Goal: Task Accomplishment & Management: Use online tool/utility

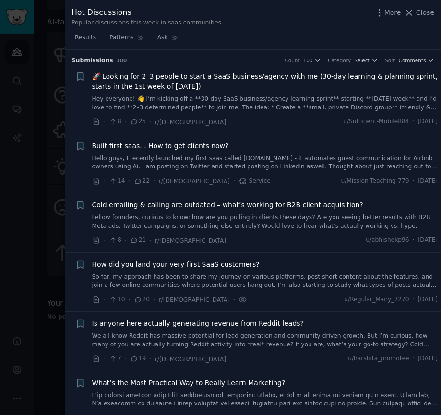
click at [389, 10] on icon at bounding box center [408, 12] width 5 height 5
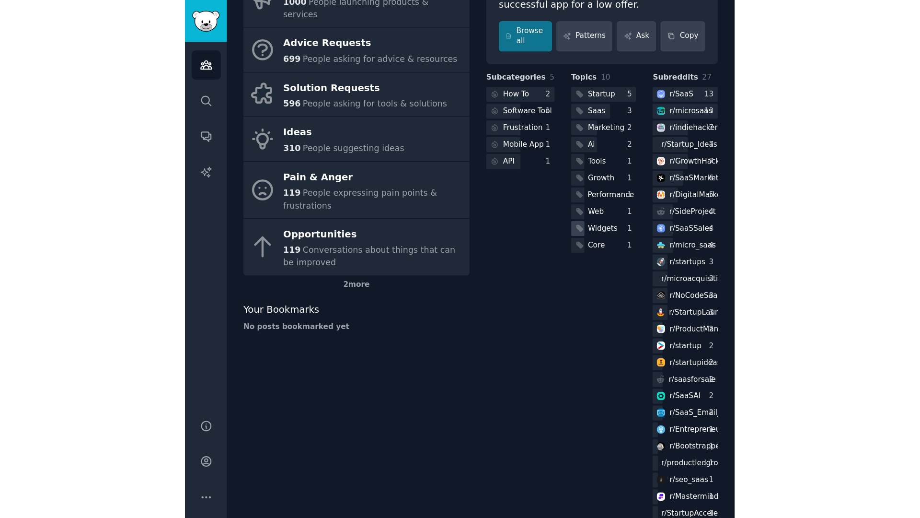
scroll to position [191, 0]
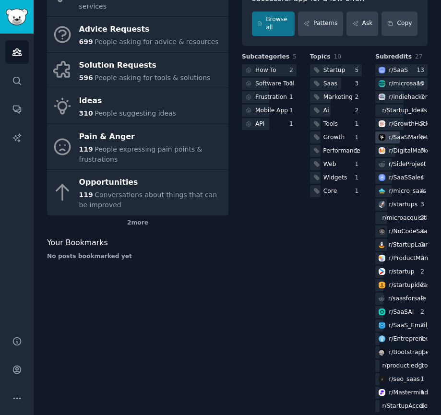
click at [389, 133] on div "r/ [DEMOGRAPHIC_DATA]" at bounding box center [412, 137] width 48 height 9
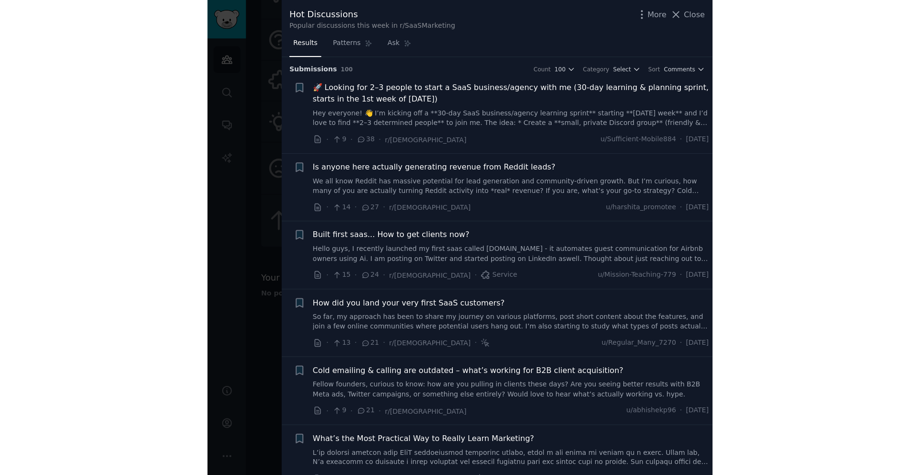
scroll to position [21, 0]
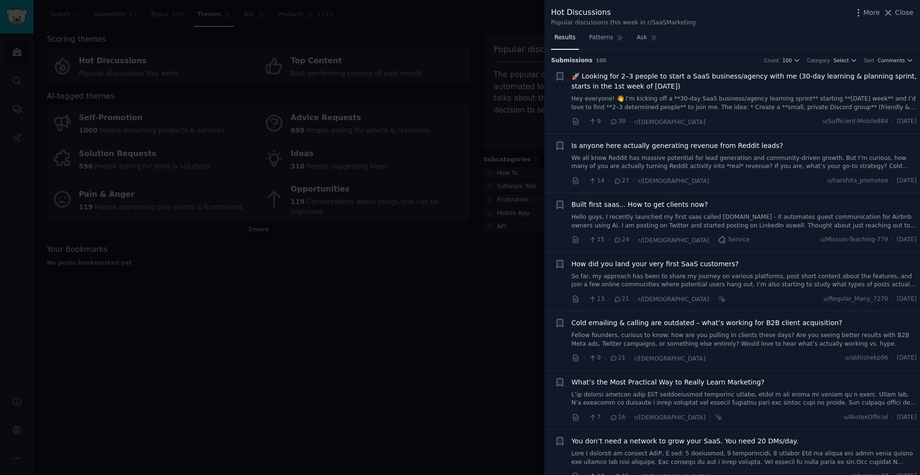
click at [389, 106] on link "Hey everyone! 👋 I’m kicking off a **30-day SaaS business/agency learning sprint…" at bounding box center [745, 103] width 346 height 17
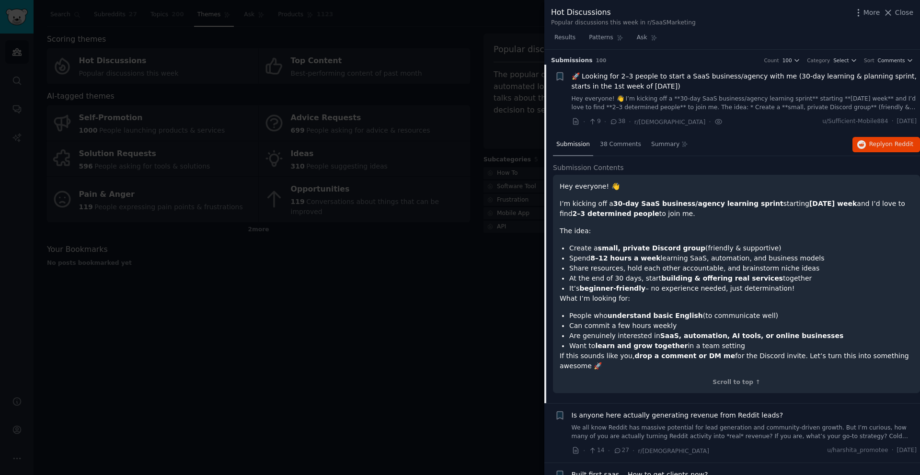
scroll to position [15, 0]
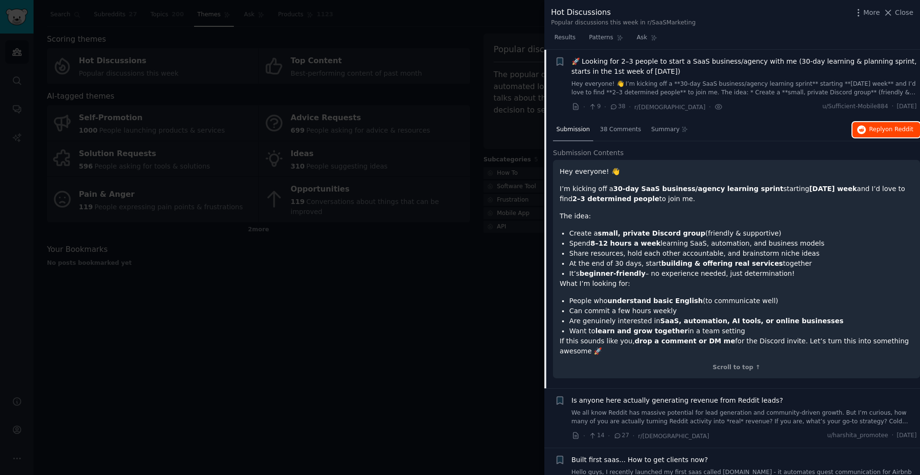
click at [389, 133] on span "Reply on Reddit" at bounding box center [892, 130] width 44 height 9
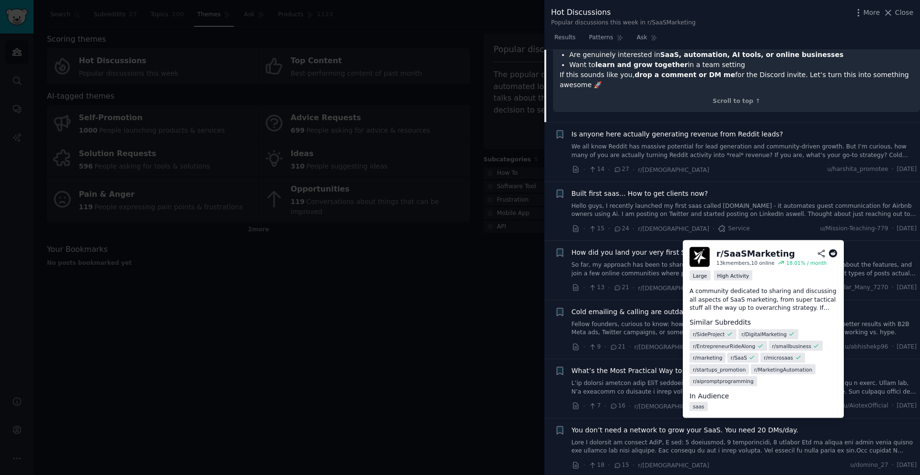
scroll to position [320, 0]
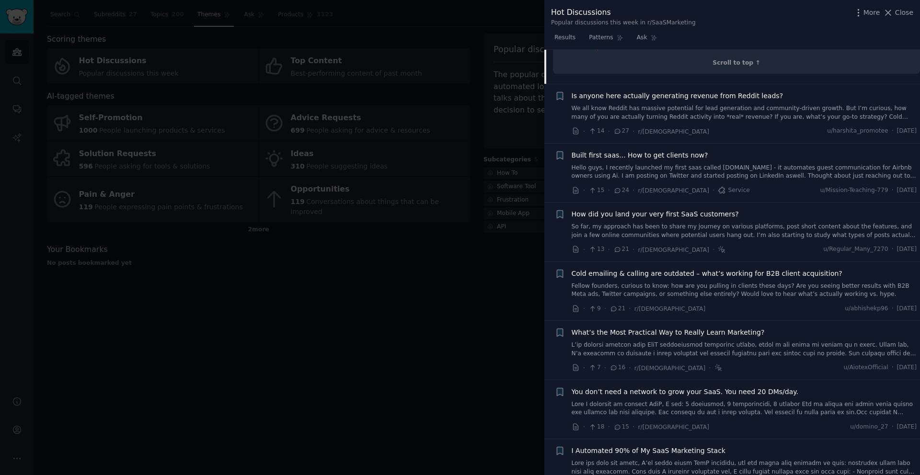
click at [389, 224] on link "So far, my approach has been to share my journey on various platforms, post sho…" at bounding box center [745, 231] width 346 height 17
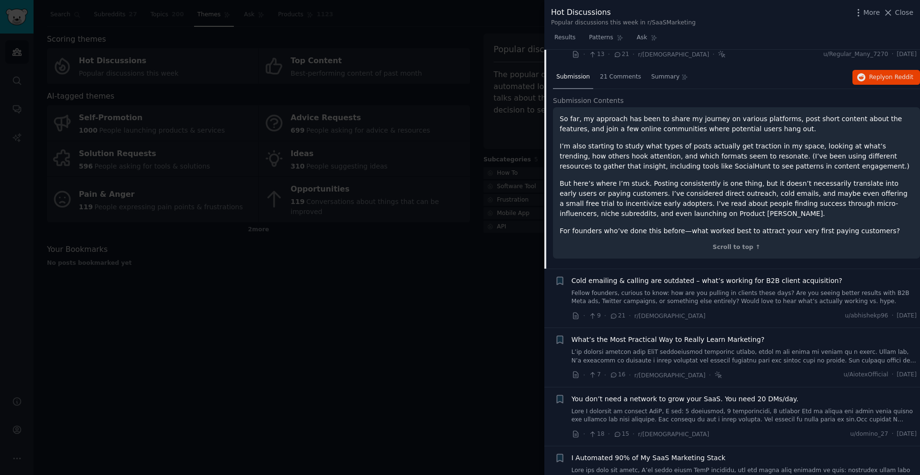
scroll to position [300, 0]
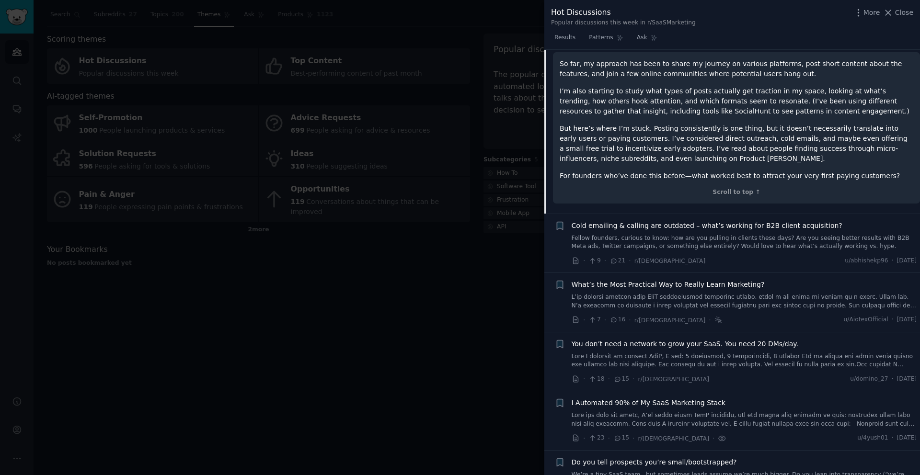
click at [389, 238] on link "Fellow founders, curious to know: how are you pulling in clients these days? Ar…" at bounding box center [745, 242] width 346 height 17
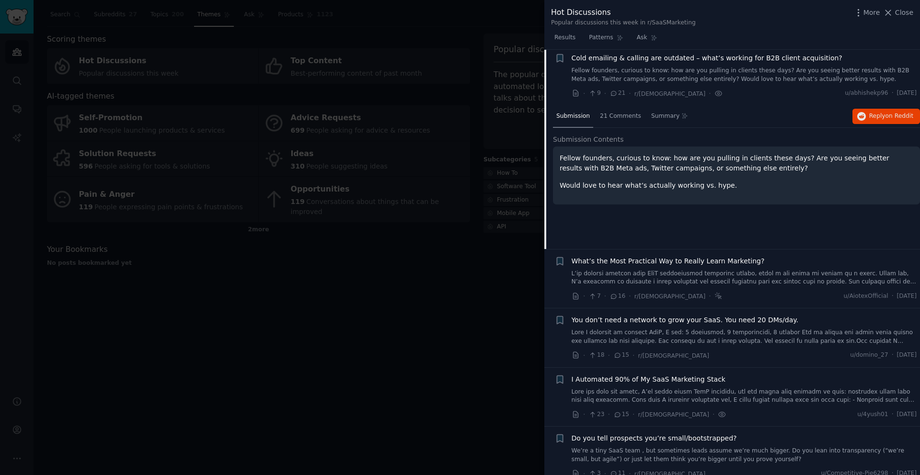
scroll to position [262, 0]
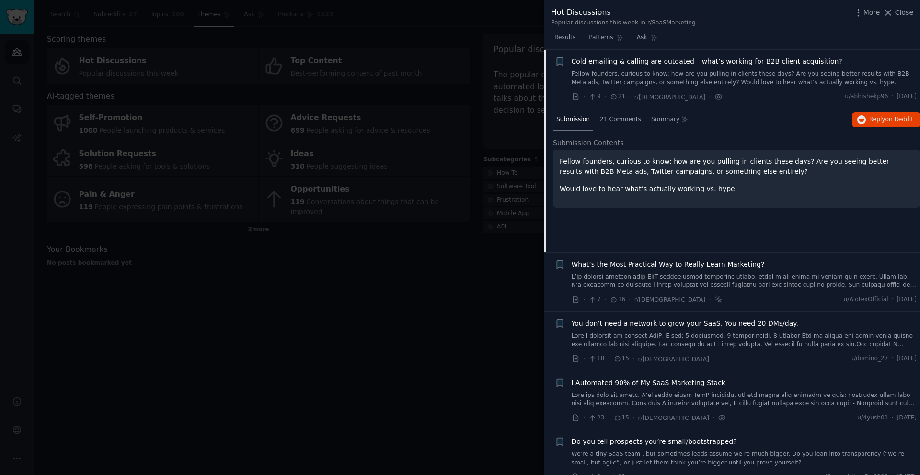
click at [389, 89] on div "Cold emailing & calling are outdated – what’s working for B2B client acquisitio…" at bounding box center [745, 80] width 346 height 46
click at [389, 117] on span "Reply on Reddit" at bounding box center [892, 120] width 44 height 9
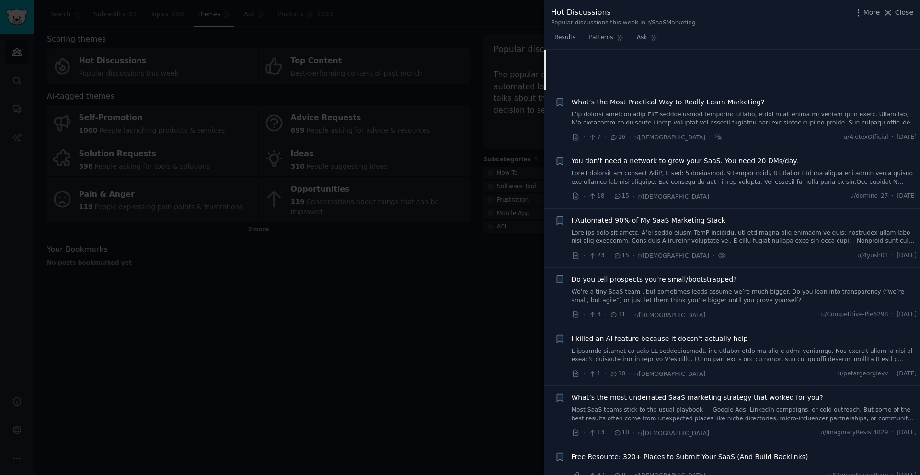
scroll to position [427, 0]
click at [389, 221] on span "I Automated 90% of My SaaS Marketing Stack" at bounding box center [649, 218] width 154 height 10
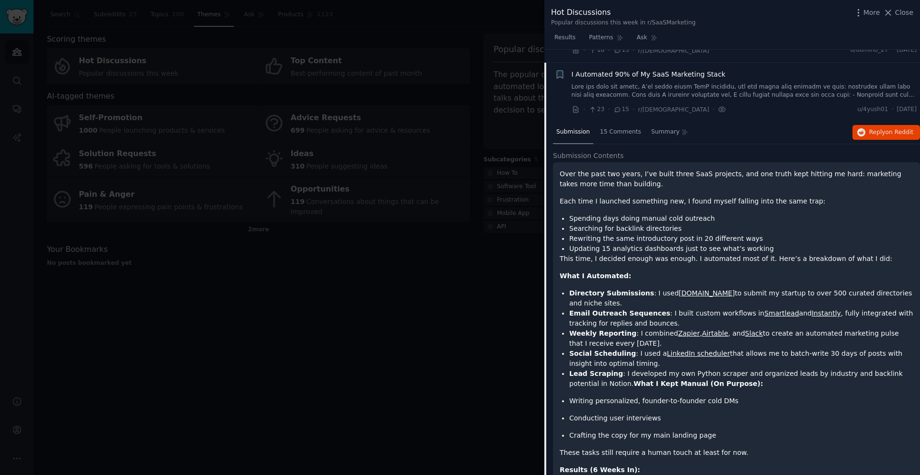
scroll to position [440, 0]
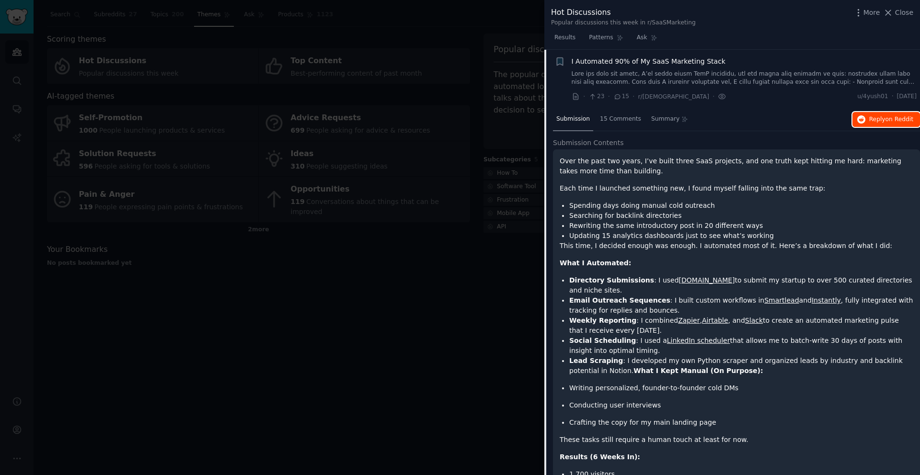
click at [389, 123] on span "Reply on Reddit" at bounding box center [892, 120] width 44 height 9
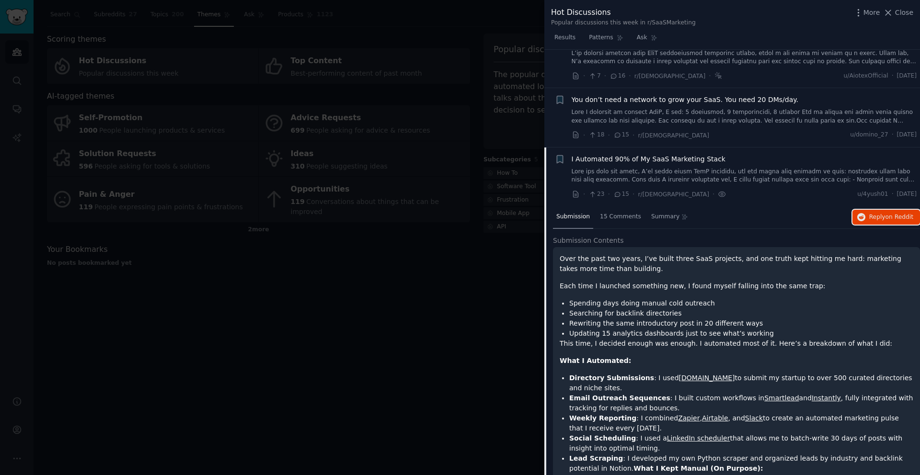
scroll to position [345, 0]
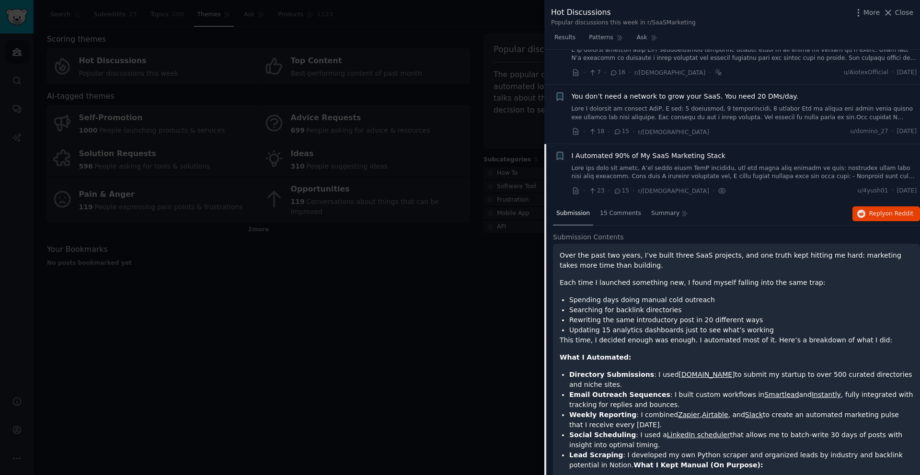
click at [389, 19] on div "Hot Discussions Popular discussions this week in r/SaaSMarketing More Close" at bounding box center [732, 17] width 362 height 20
click at [389, 13] on span "Close" at bounding box center [904, 13] width 18 height 10
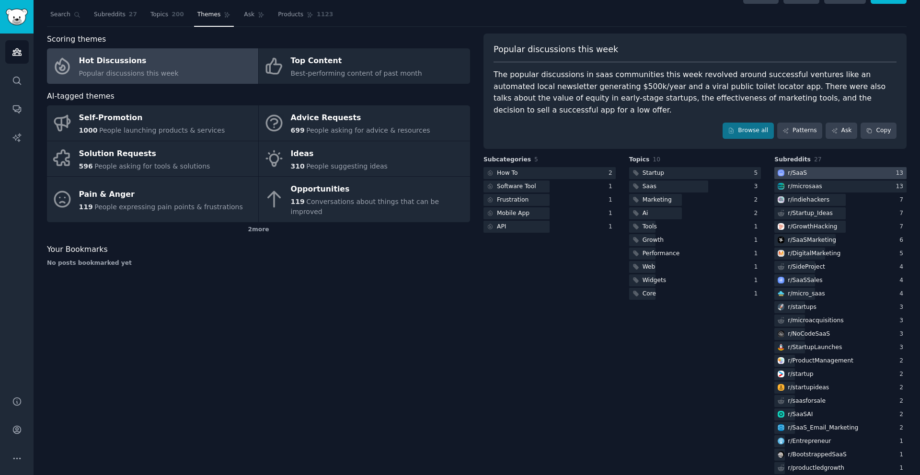
click at [389, 167] on div "r/ SaaS" at bounding box center [792, 173] width 34 height 12
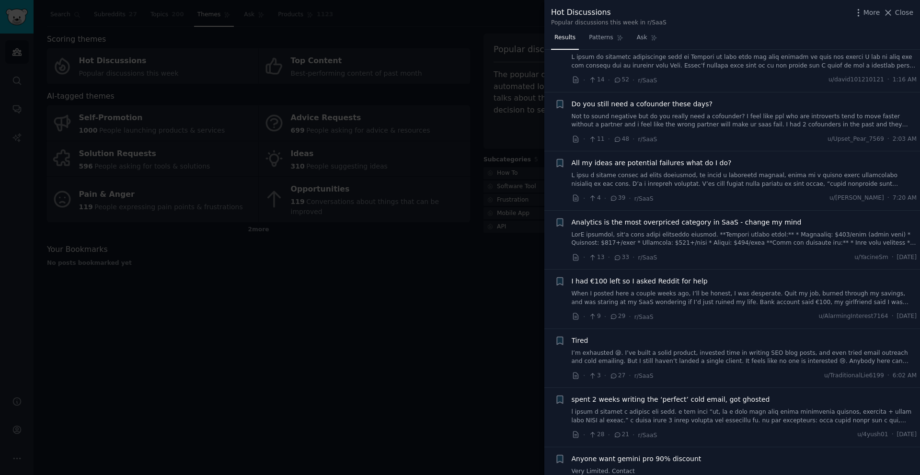
scroll to position [330, 0]
click at [389, 231] on link at bounding box center [745, 239] width 346 height 17
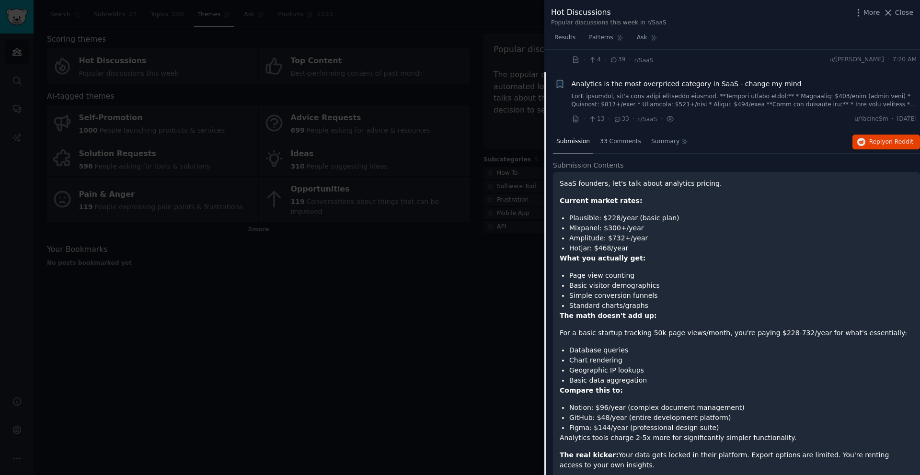
scroll to position [480, 0]
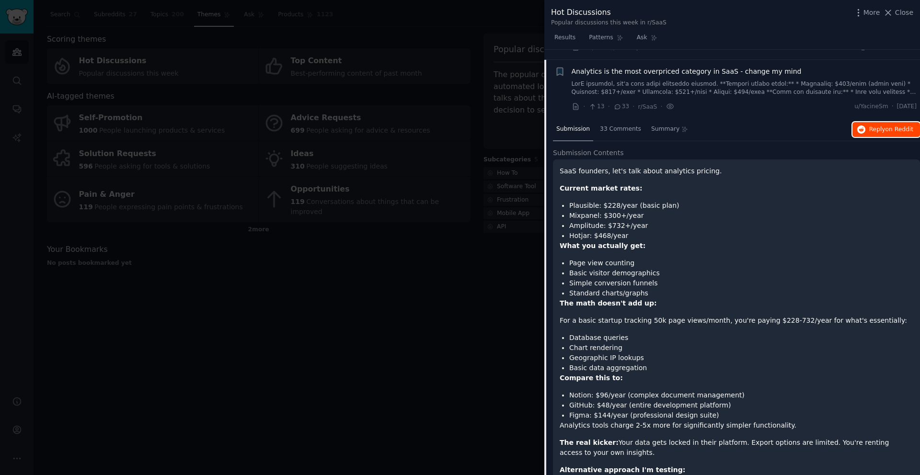
click at [389, 126] on icon "button" at bounding box center [862, 130] width 9 height 9
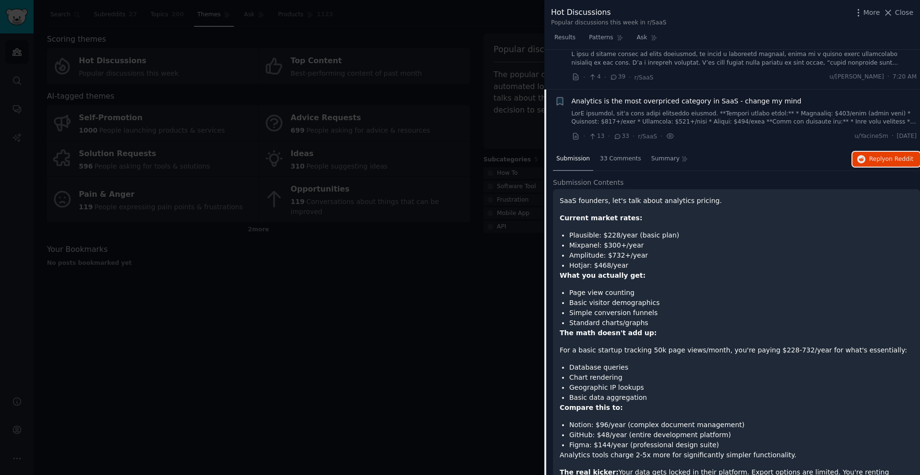
scroll to position [452, 0]
click at [389, 230] on div at bounding box center [460, 237] width 920 height 475
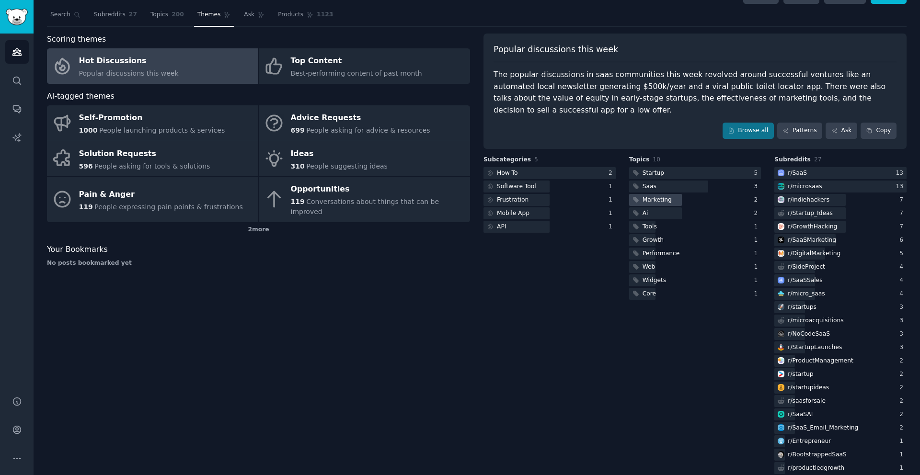
click at [389, 196] on div "Marketing" at bounding box center [657, 200] width 29 height 9
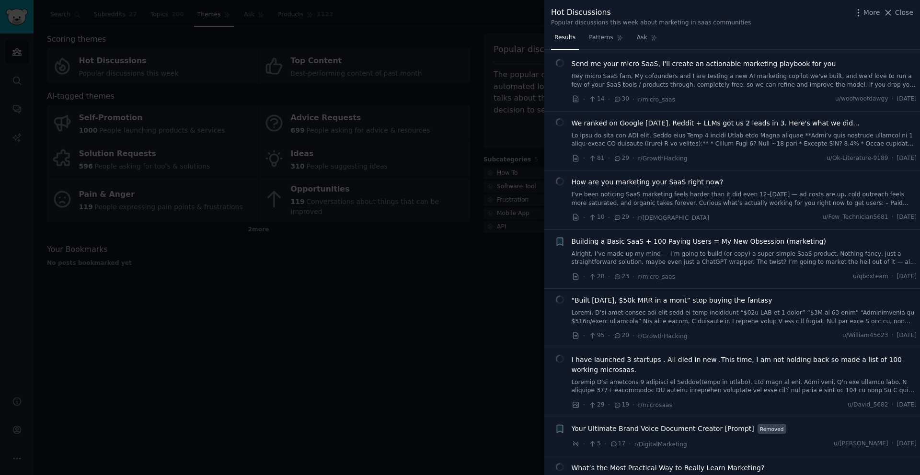
scroll to position [133, 0]
click at [389, 328] on div at bounding box center [460, 237] width 920 height 475
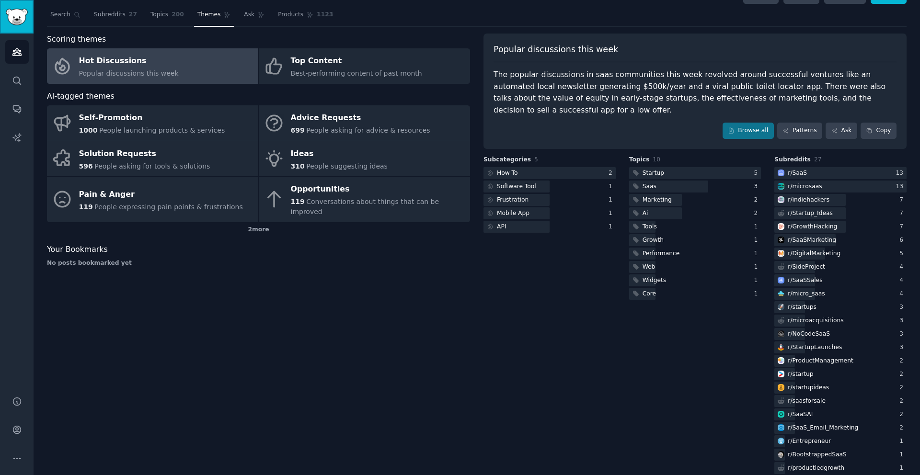
click at [17, 22] on img "Sidebar" at bounding box center [17, 17] width 22 height 17
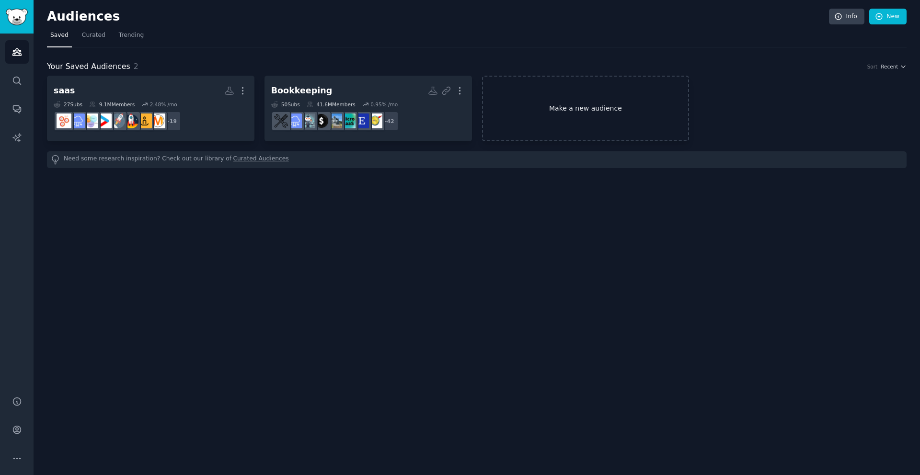
click at [389, 115] on link "Make a new audience" at bounding box center [586, 109] width 208 height 66
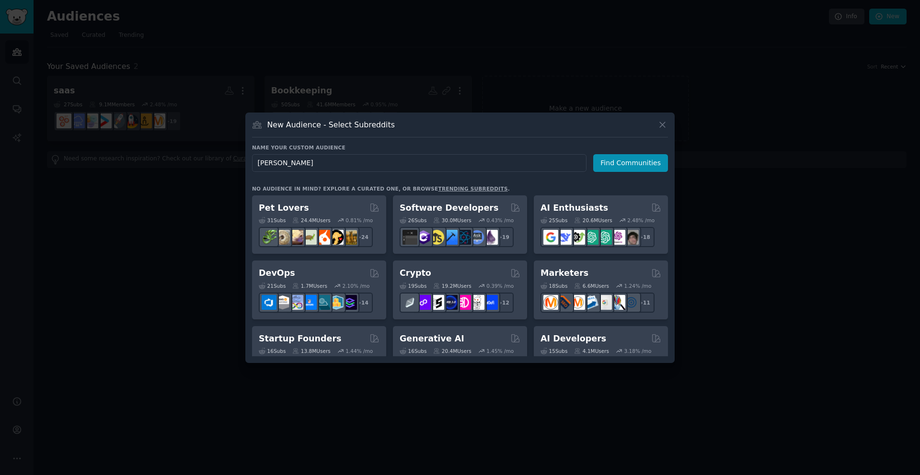
type input "backlink"
click at [389, 162] on button "Find Communities" at bounding box center [630, 163] width 75 height 18
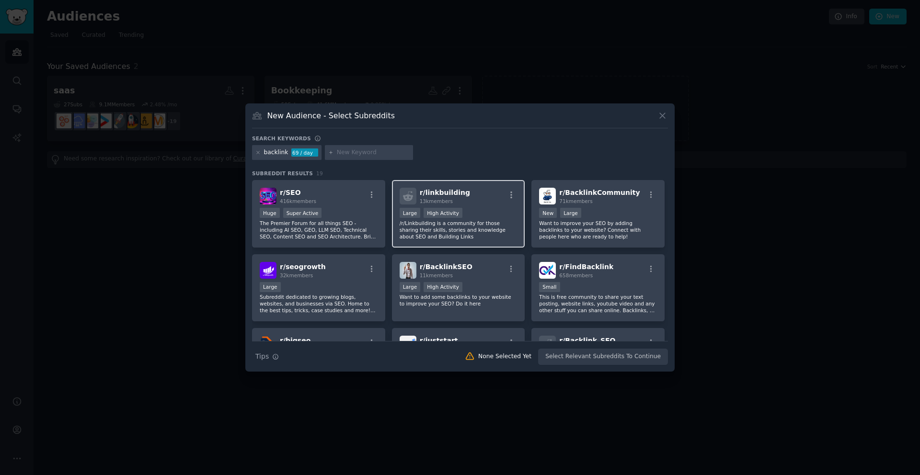
click at [389, 209] on div "Large High Activity" at bounding box center [459, 214] width 118 height 12
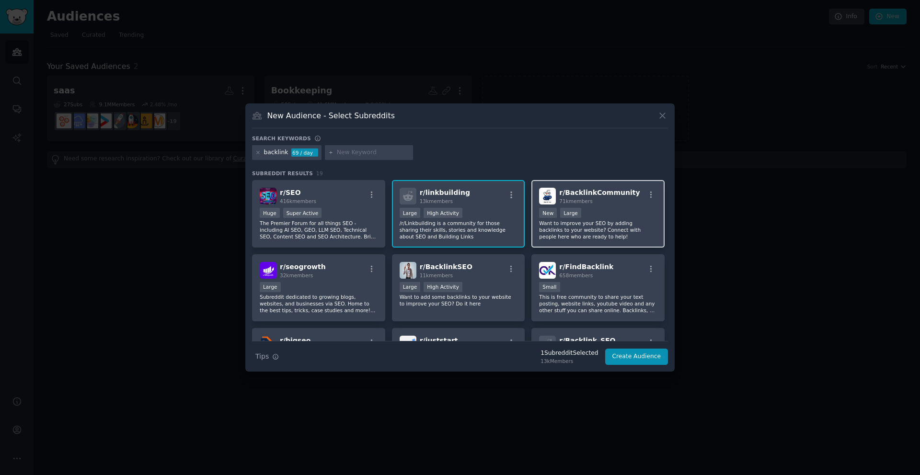
click at [389, 220] on p "Want to improve your SEO by adding backlinks to your website? Connect with peop…" at bounding box center [598, 230] width 118 height 20
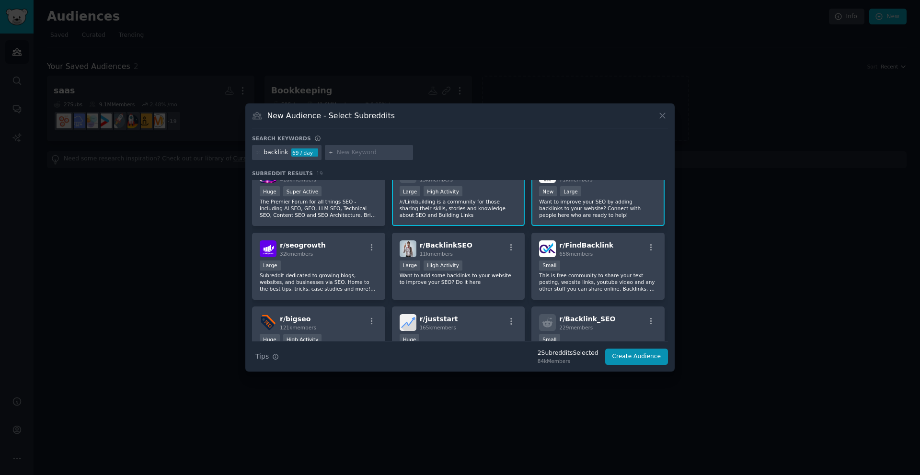
scroll to position [23, 0]
click at [368, 253] on div at bounding box center [372, 249] width 12 height 12
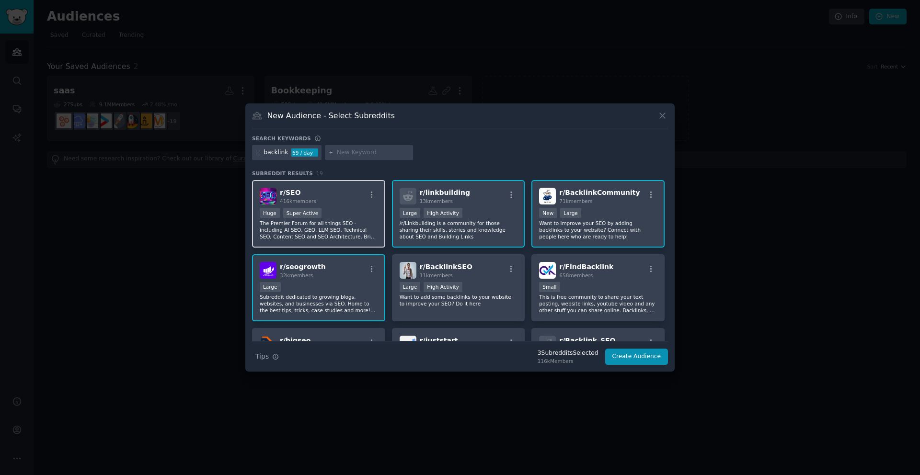
click at [337, 196] on div "r/ SEO 416k members" at bounding box center [319, 196] width 118 height 17
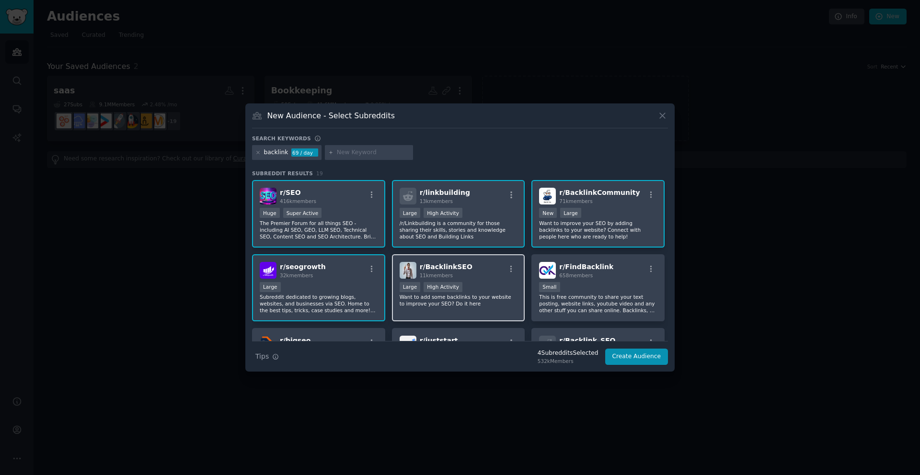
click at [389, 271] on div "r/ BacklinkSEO 11k members" at bounding box center [459, 270] width 118 height 17
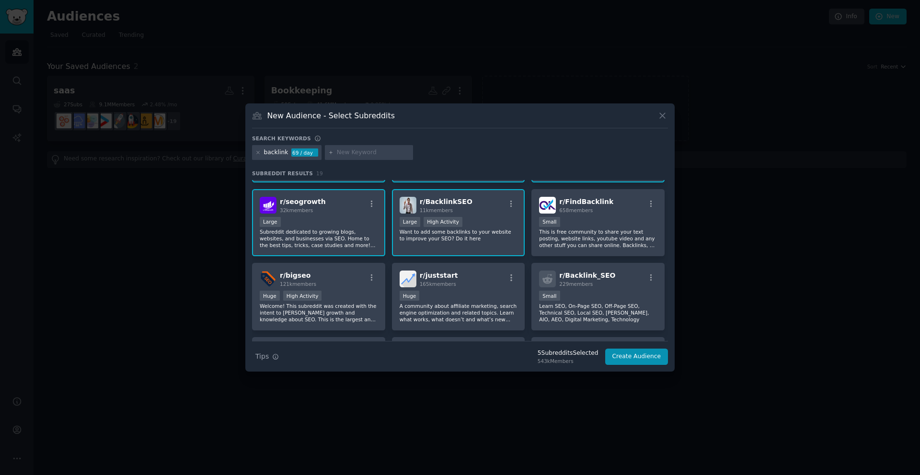
scroll to position [67, 0]
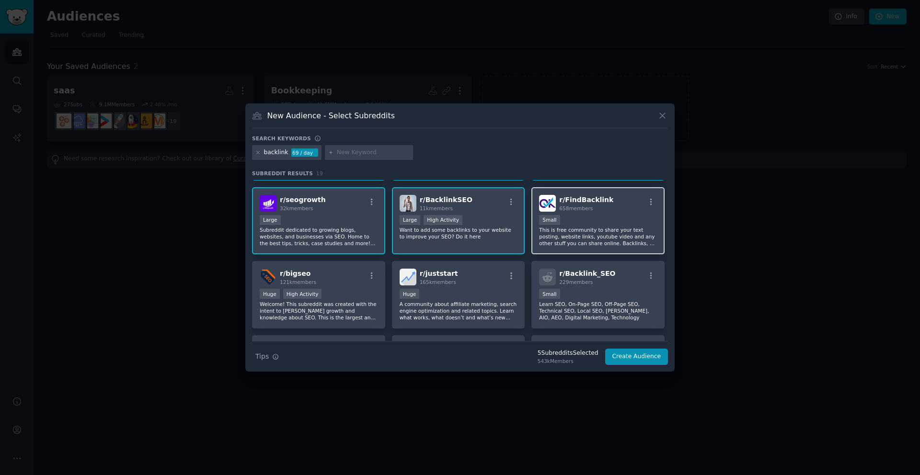
click at [389, 218] on div "Small" at bounding box center [598, 221] width 118 height 12
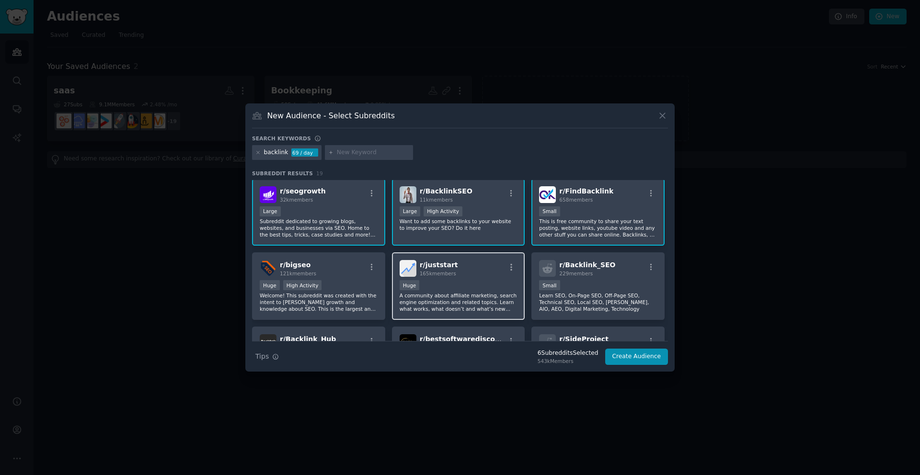
scroll to position [76, 0]
click at [361, 276] on div "r/ bigseo 121k members" at bounding box center [319, 268] width 118 height 17
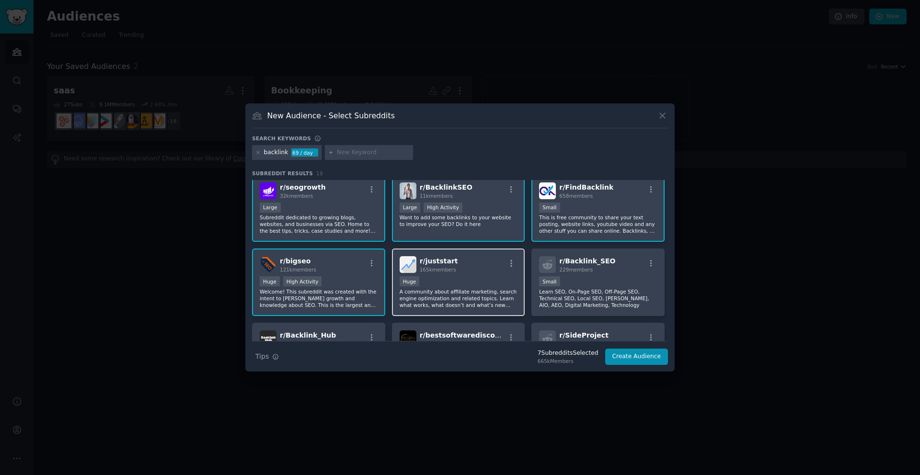
scroll to position [82, 0]
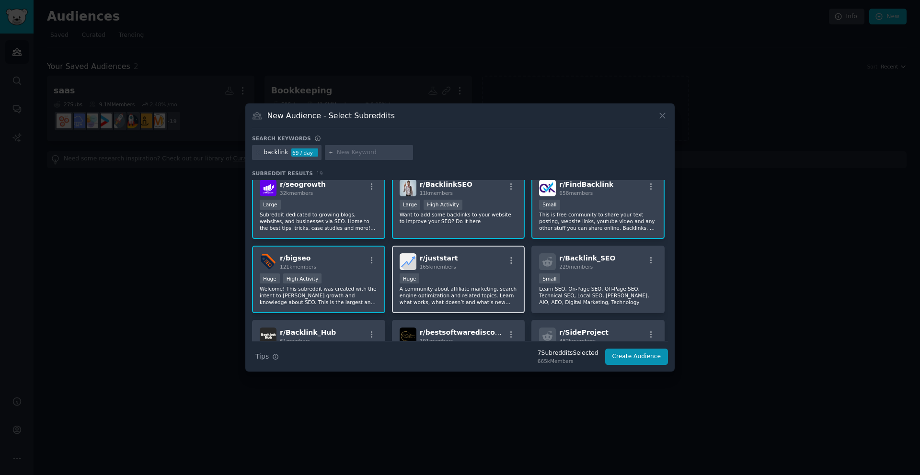
click at [389, 273] on div "r/ juststart 165k members Huge A community about affiliate marketing, search en…" at bounding box center [458, 280] width 133 height 68
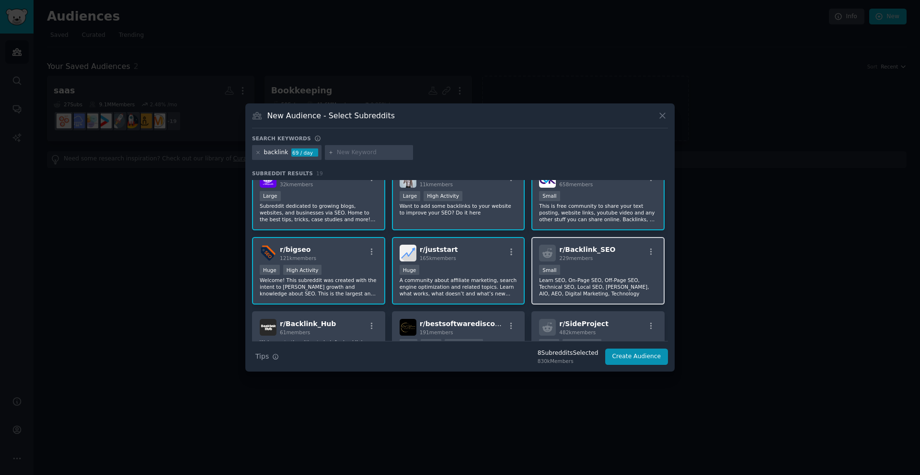
scroll to position [92, 0]
click at [389, 271] on div "100 - 1000 members Small" at bounding box center [598, 270] width 118 height 12
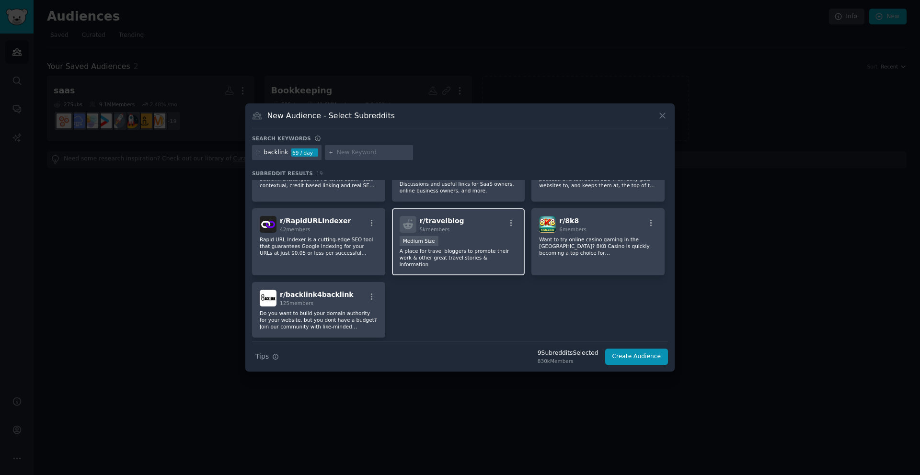
scroll to position [359, 0]
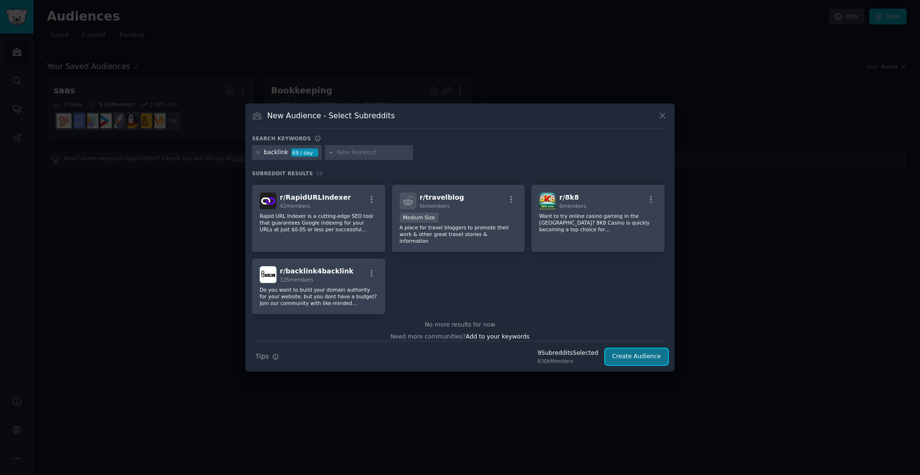
click at [389, 328] on button "Create Audience" at bounding box center [636, 357] width 63 height 16
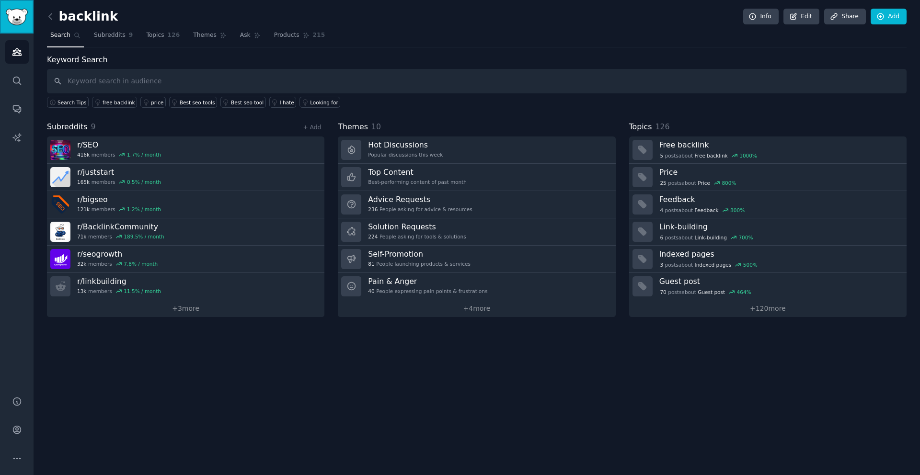
click at [23, 22] on img "Sidebar" at bounding box center [17, 17] width 22 height 17
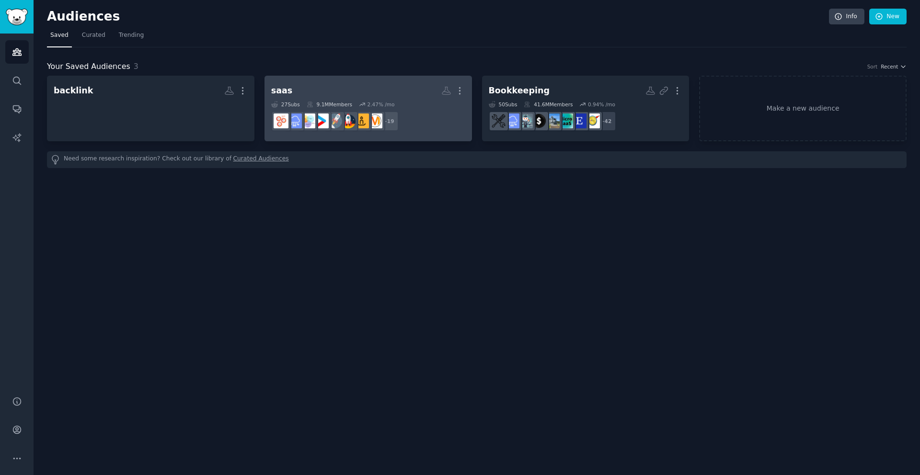
click at [309, 104] on icon at bounding box center [309, 104] width 5 height 5
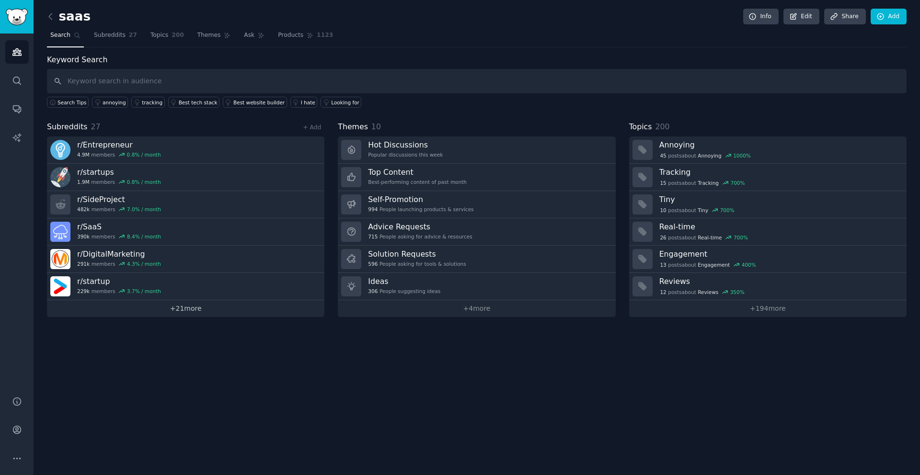
click at [201, 313] on link "+ 21 more" at bounding box center [186, 309] width 278 height 17
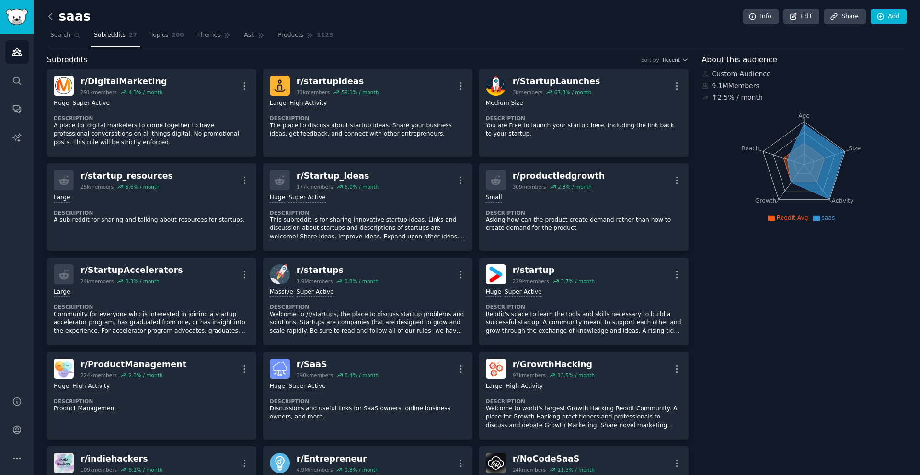
click at [51, 21] on icon at bounding box center [51, 17] width 10 height 10
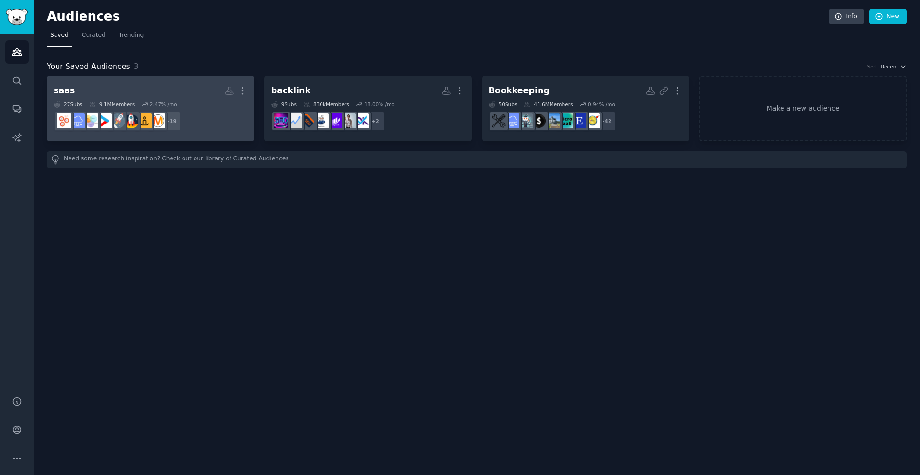
click at [183, 104] on div "27 Sub s 9.1M Members 2.47 % /mo" at bounding box center [151, 104] width 194 height 7
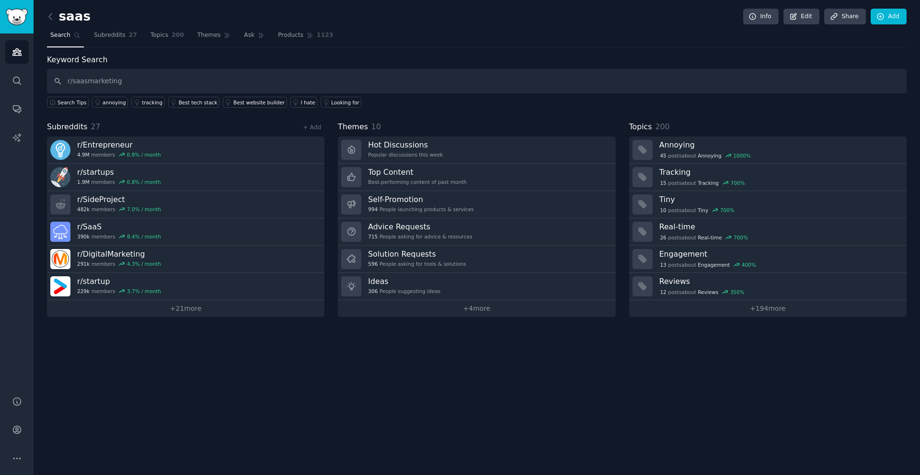
type input "r/saasmarketing"
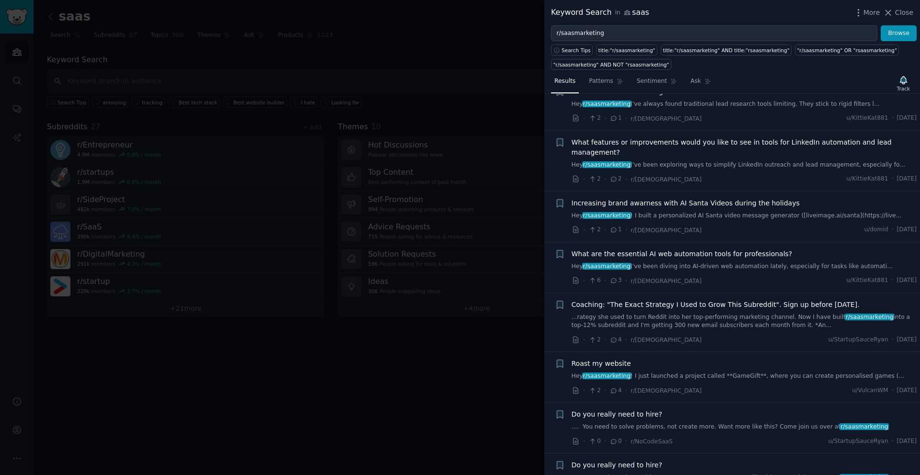
scroll to position [97, 0]
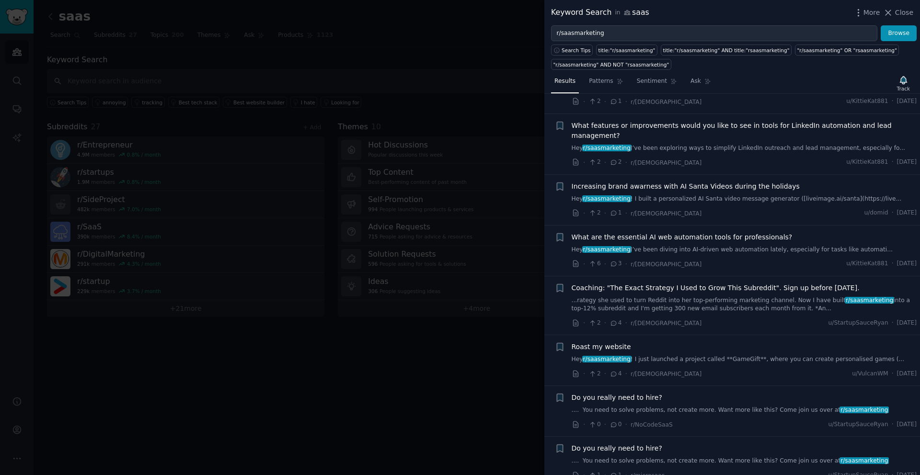
click at [389, 328] on div at bounding box center [460, 237] width 920 height 475
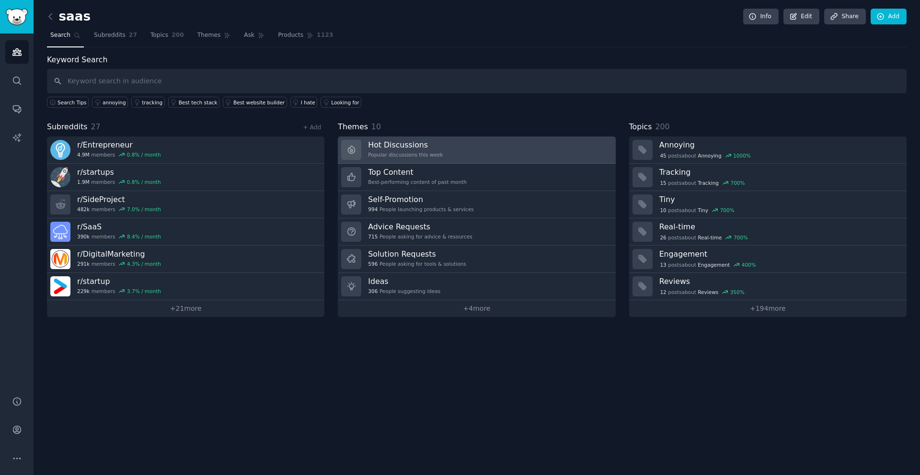
click at [389, 150] on link "Hot Discussions Popular discussions this week" at bounding box center [477, 150] width 278 height 27
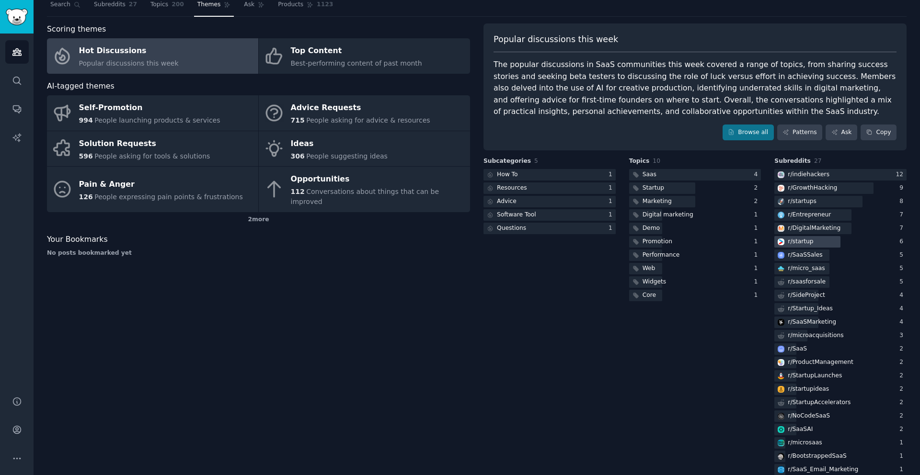
scroll to position [38, 0]
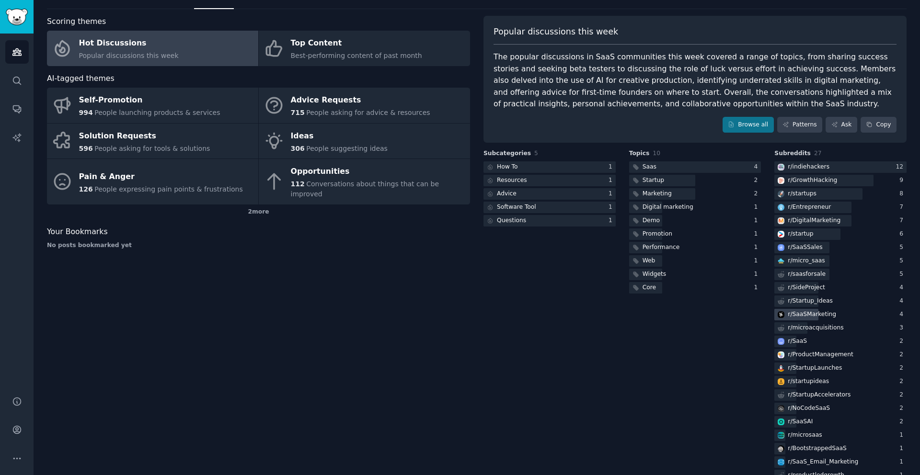
click at [389, 314] on div "r/ [DEMOGRAPHIC_DATA]" at bounding box center [812, 315] width 48 height 9
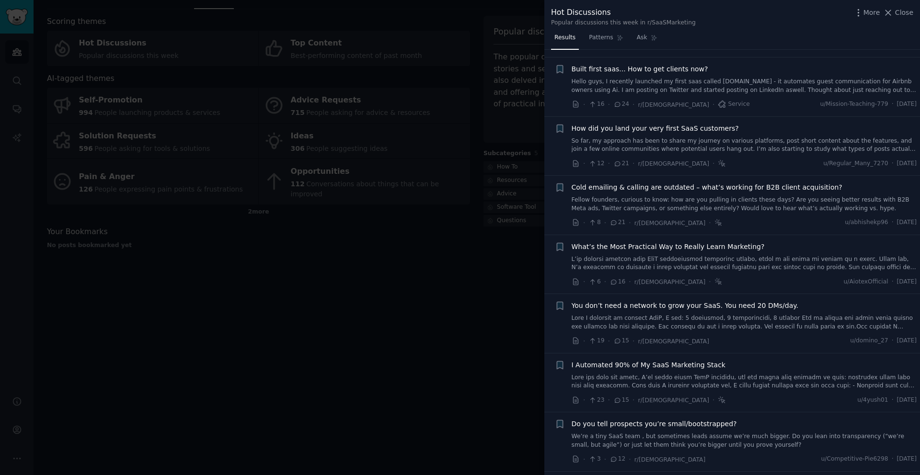
scroll to position [139, 0]
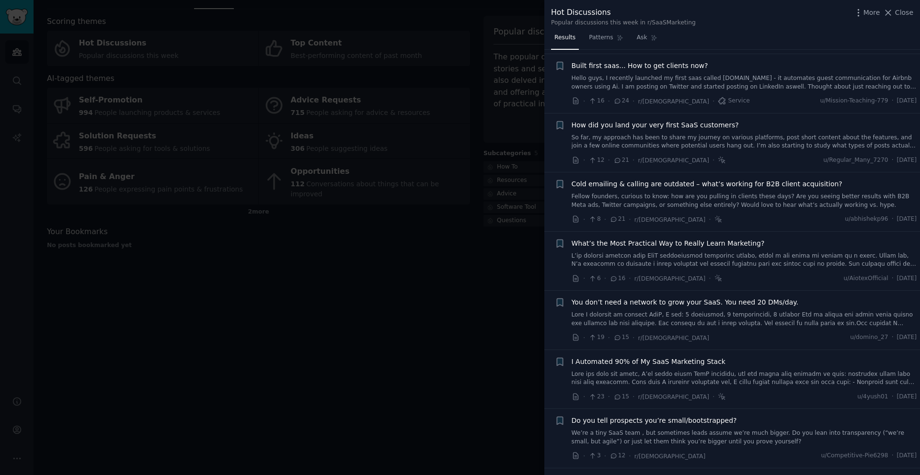
click at [389, 203] on link "Fellow founders, curious to know: how are you pulling in clients these days? Ar…" at bounding box center [745, 201] width 346 height 17
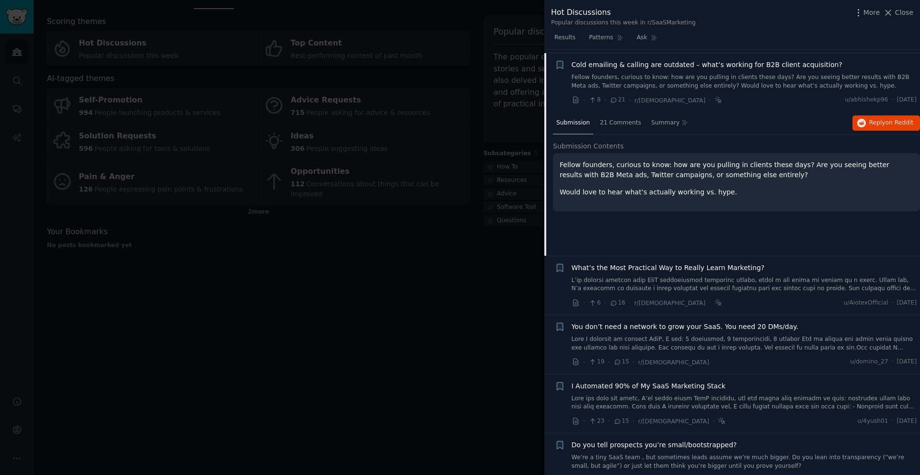
scroll to position [262, 0]
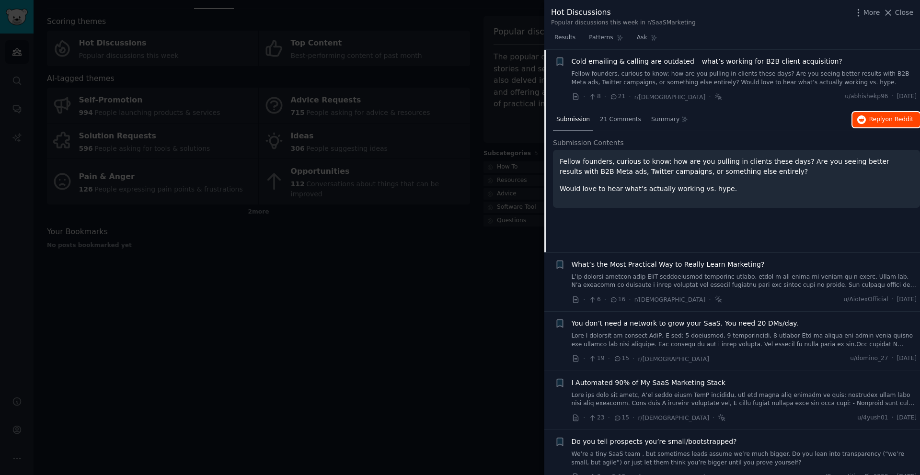
click at [389, 116] on span "Reply on Reddit" at bounding box center [892, 120] width 44 height 9
